Goal: Transaction & Acquisition: Download file/media

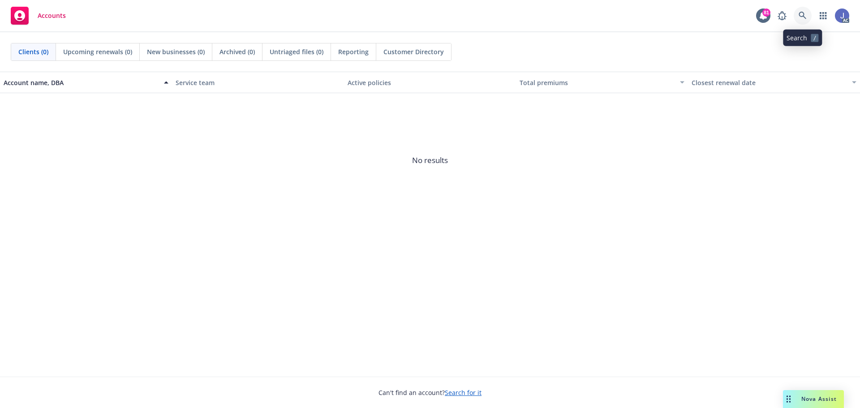
click at [806, 15] on icon at bounding box center [803, 16] width 8 height 8
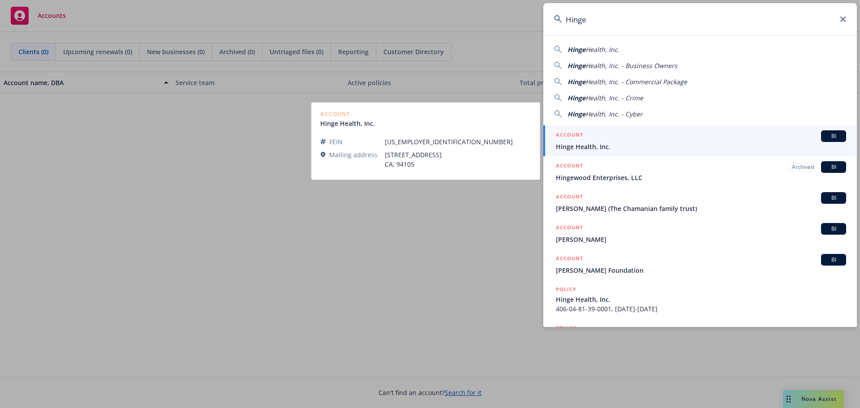
type input "Hinge"
click at [692, 135] on div "ACCOUNT BI" at bounding box center [701, 136] width 290 height 12
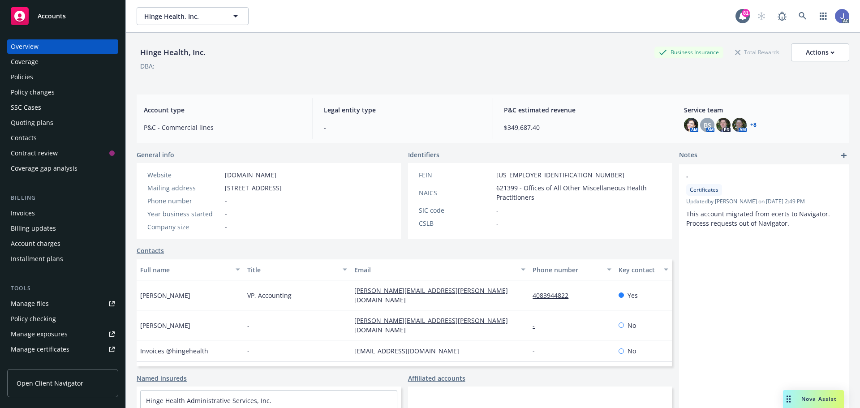
click at [16, 83] on div "Policies" at bounding box center [22, 77] width 22 height 14
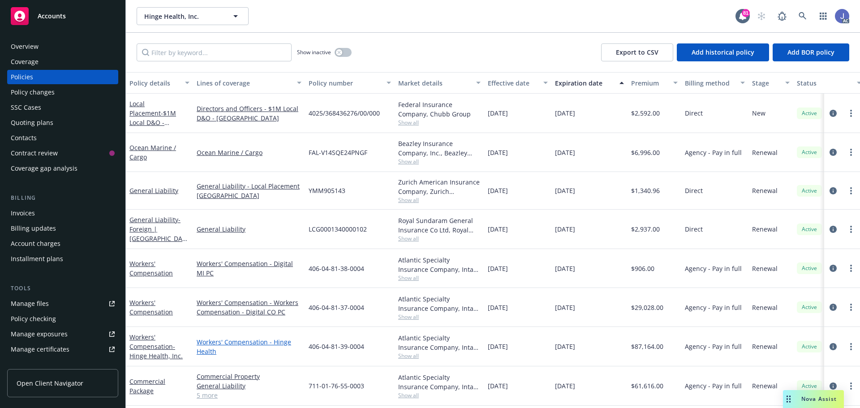
click at [223, 344] on link "Workers' Compensation - Hinge Health" at bounding box center [249, 346] width 105 height 19
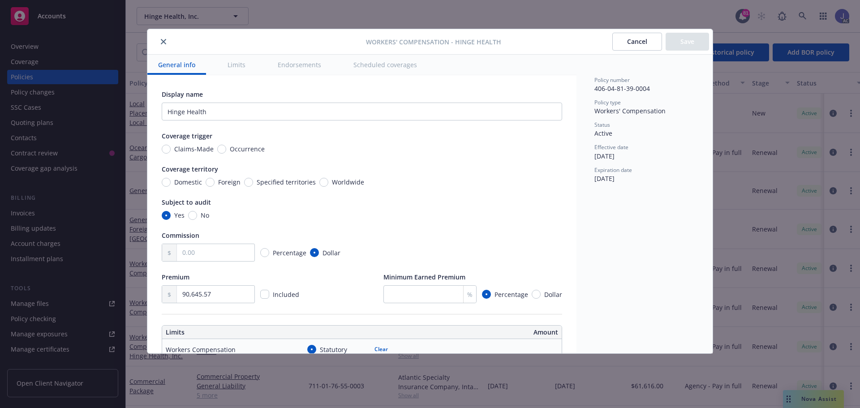
click at [167, 42] on button "close" at bounding box center [163, 41] width 11 height 11
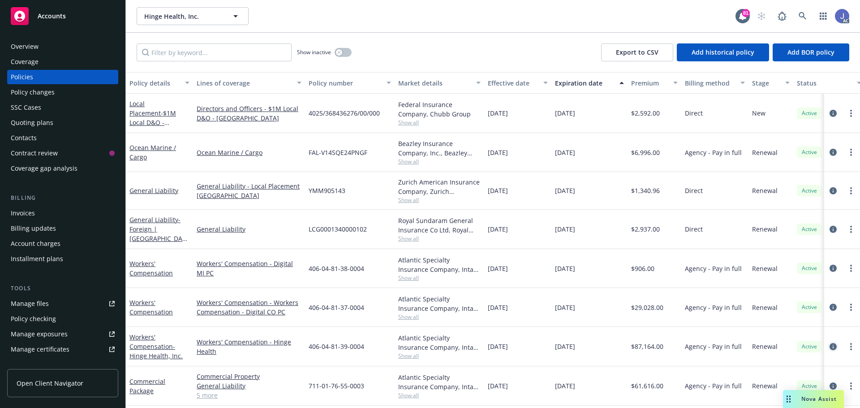
click at [829, 346] on icon "circleInformation" at bounding box center [832, 346] width 7 height 7
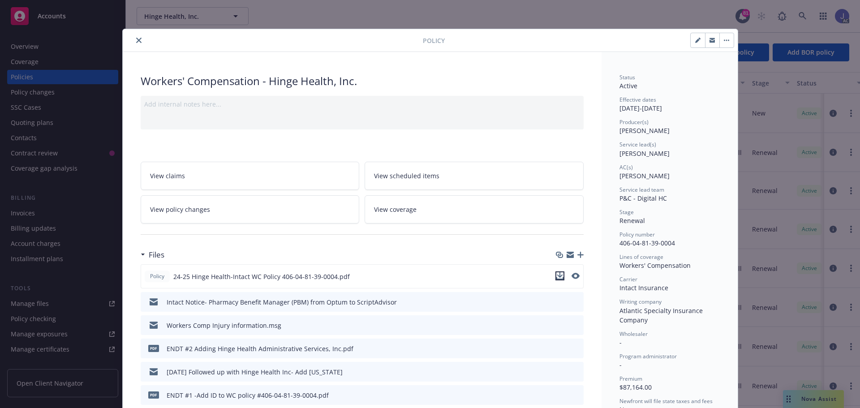
click at [557, 274] on icon "download file" at bounding box center [559, 275] width 7 height 7
click at [136, 41] on icon "close" at bounding box center [138, 40] width 5 height 5
